Goal: Task Accomplishment & Management: Manage account settings

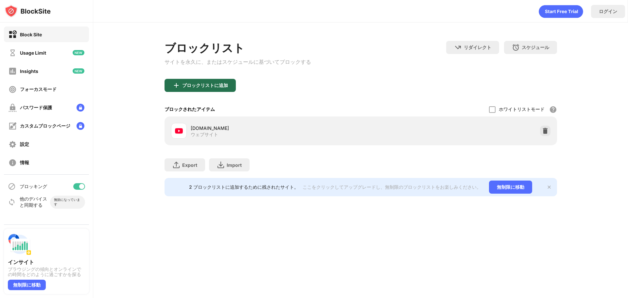
click at [217, 92] on div "ブロックリストに追加" at bounding box center [200, 85] width 71 height 13
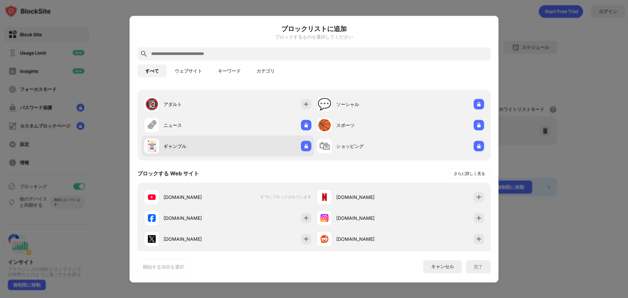
scroll to position [65, 0]
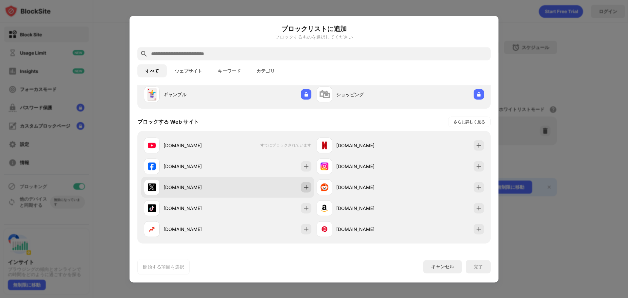
click at [308, 189] on div at bounding box center [306, 187] width 10 height 10
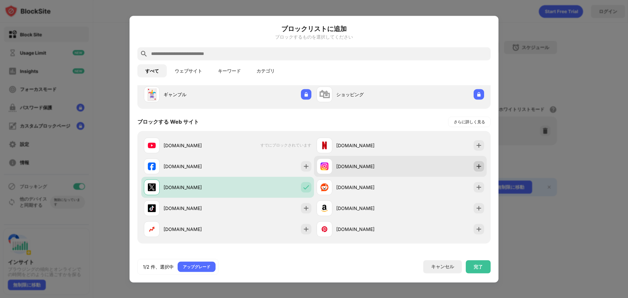
click at [474, 170] on div at bounding box center [479, 166] width 10 height 10
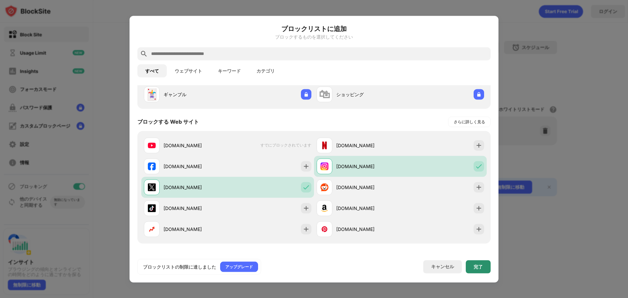
click at [474, 270] on div "完了" at bounding box center [478, 266] width 25 height 13
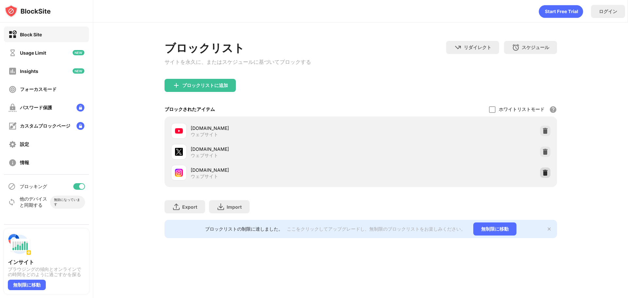
drag, startPoint x: 544, startPoint y: 179, endPoint x: 534, endPoint y: 173, distance: 11.9
click at [545, 178] on div at bounding box center [545, 172] width 10 height 10
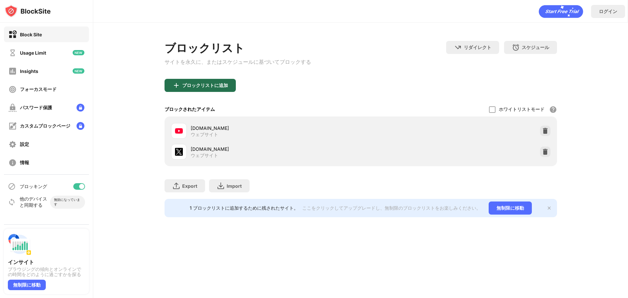
click at [211, 88] on div "ブロックリストに追加" at bounding box center [205, 85] width 46 height 5
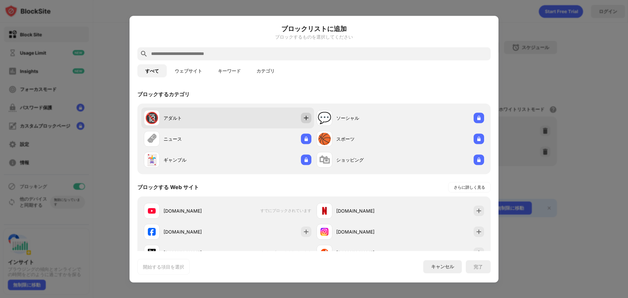
click at [309, 118] on div "🔞 アダルト" at bounding box center [227, 117] width 173 height 21
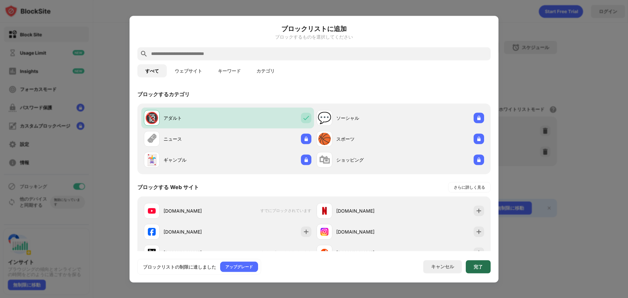
drag, startPoint x: 473, startPoint y: 266, endPoint x: 471, endPoint y: 261, distance: 5.0
click at [473, 266] on div "完了" at bounding box center [478, 266] width 25 height 13
